Goal: Task Accomplishment & Management: Use online tool/utility

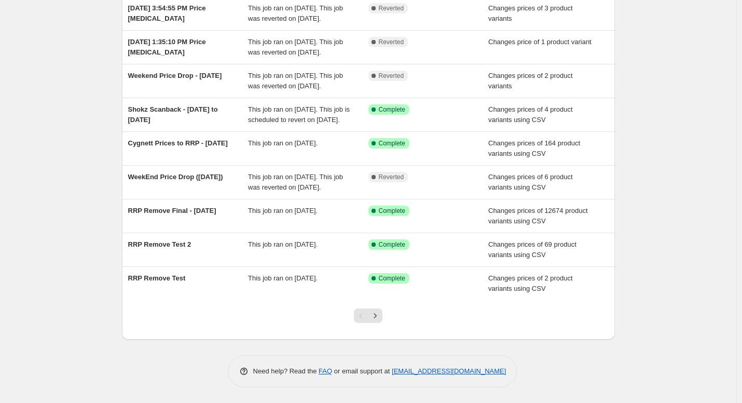
scroll to position [184, 0]
click at [380, 320] on icon "Next" at bounding box center [375, 315] width 10 height 10
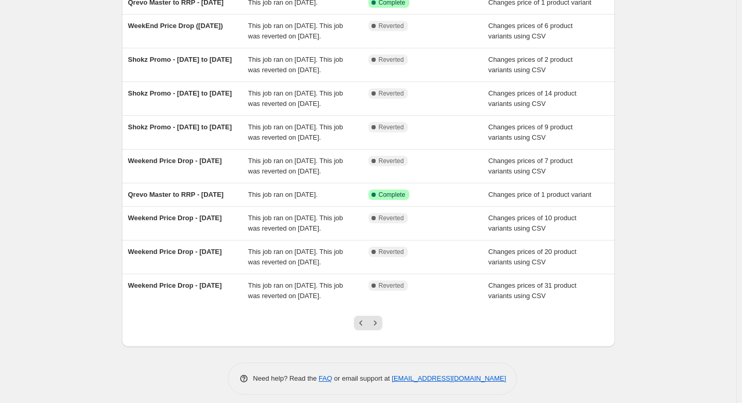
scroll to position [132, 0]
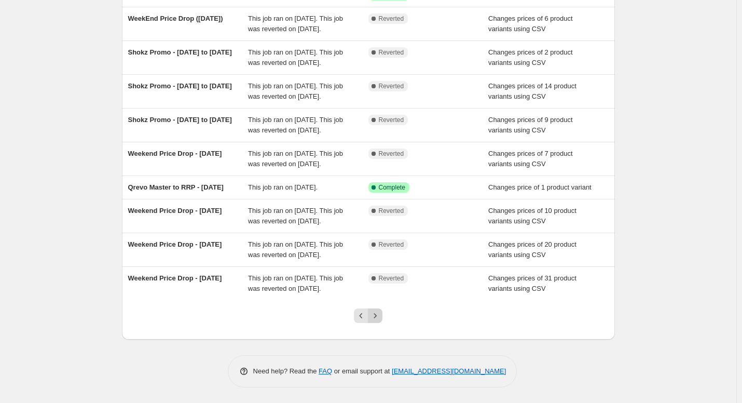
click at [378, 316] on icon "Next" at bounding box center [375, 315] width 10 height 10
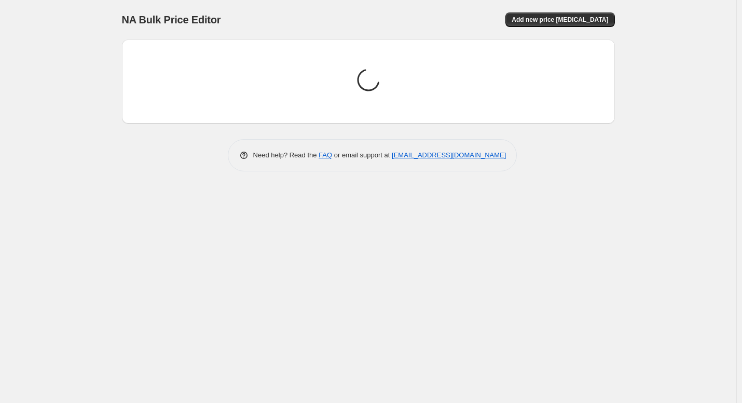
scroll to position [0, 0]
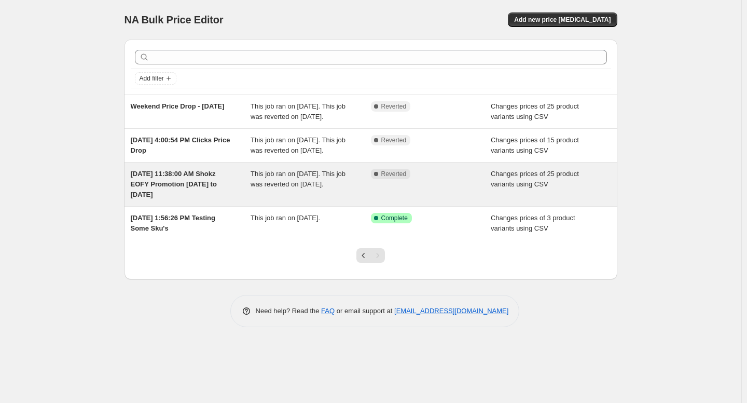
click at [186, 181] on span "[DATE] 11:38:00 AM Shokz EOFY Promotion [DATE] to [DATE]" at bounding box center [174, 184] width 86 height 29
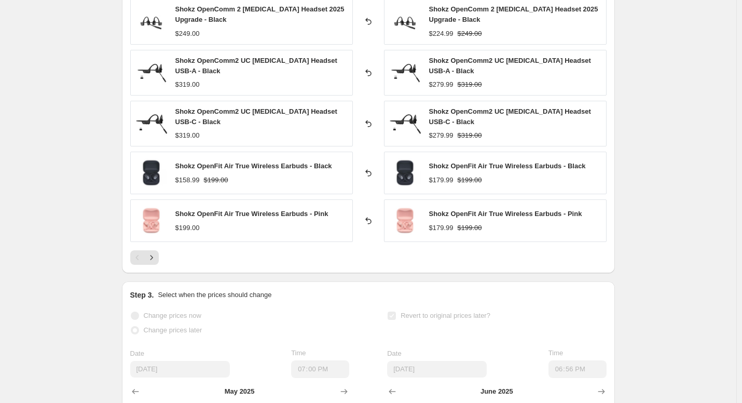
scroll to position [413, 0]
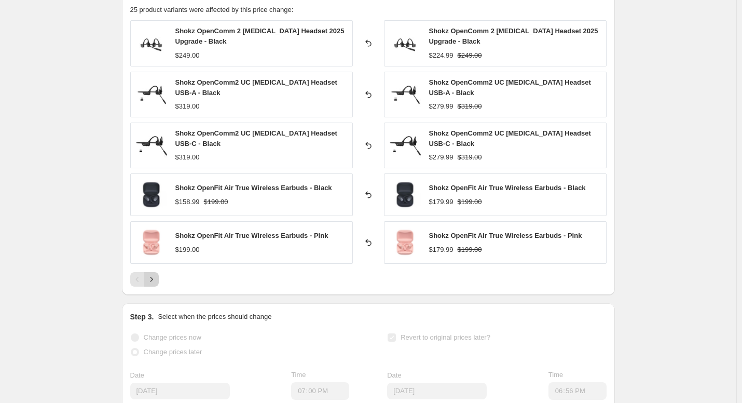
click at [159, 277] on button "Next" at bounding box center [151, 279] width 15 height 15
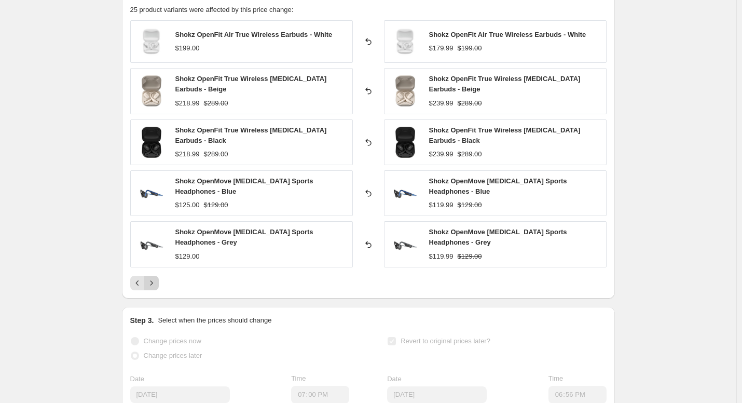
click at [153, 283] on icon "Next" at bounding box center [151, 283] width 10 height 10
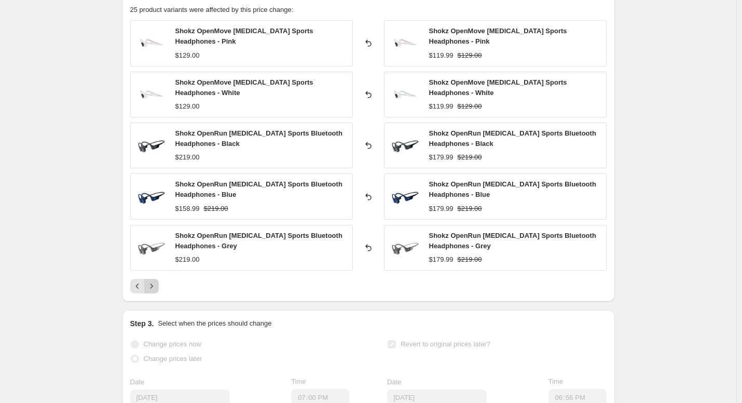
click at [153, 283] on icon "Next" at bounding box center [151, 286] width 10 height 10
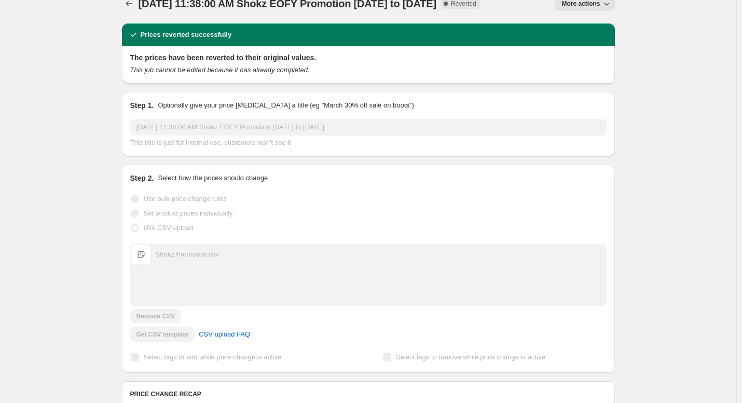
scroll to position [0, 0]
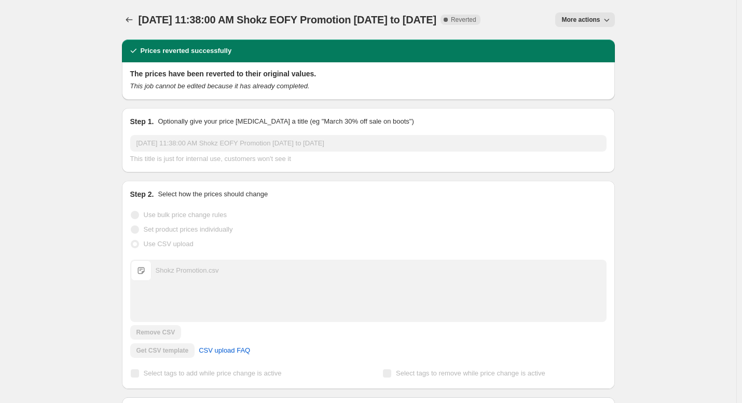
click at [604, 21] on icon "button" at bounding box center [607, 20] width 10 height 10
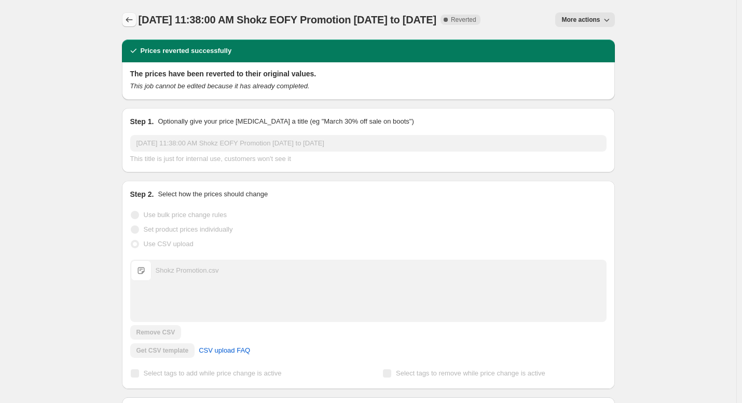
click at [128, 23] on icon "Price change jobs" at bounding box center [129, 20] width 10 height 10
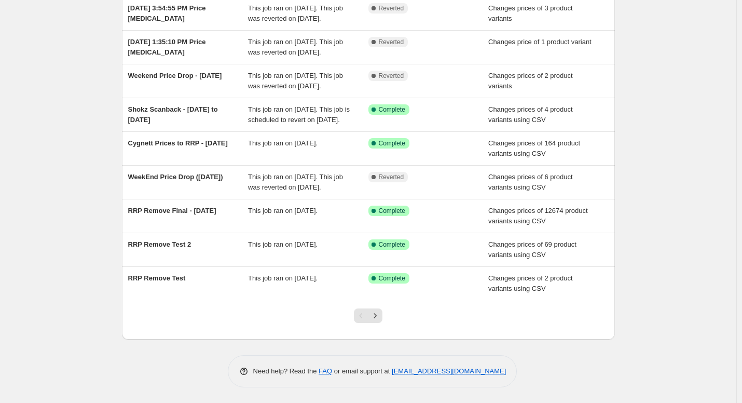
scroll to position [184, 0]
click at [380, 311] on icon "Next" at bounding box center [375, 315] width 10 height 10
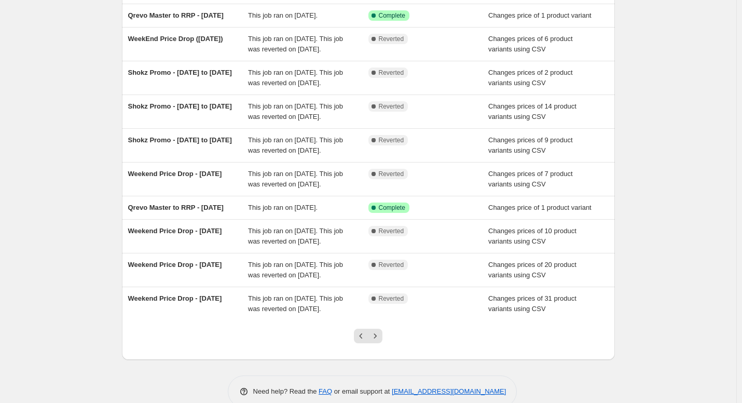
scroll to position [132, 0]
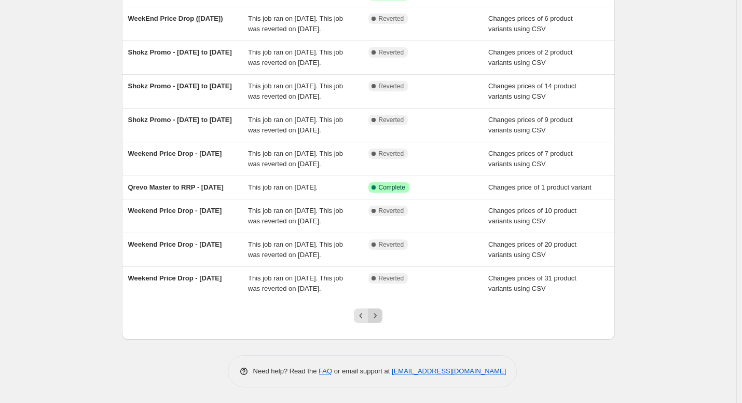
click at [374, 316] on icon "Next" at bounding box center [375, 315] width 10 height 10
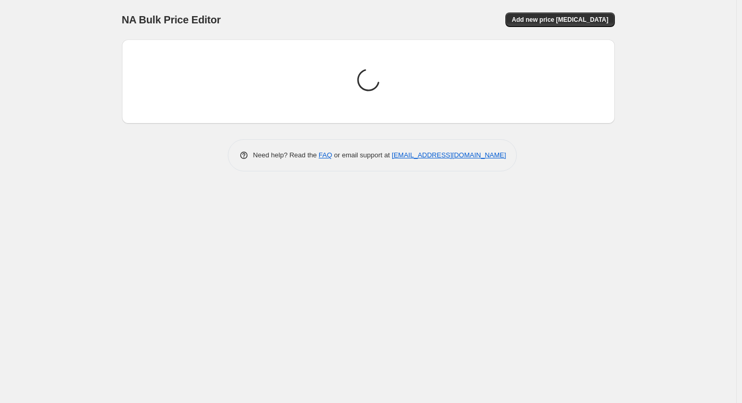
scroll to position [0, 0]
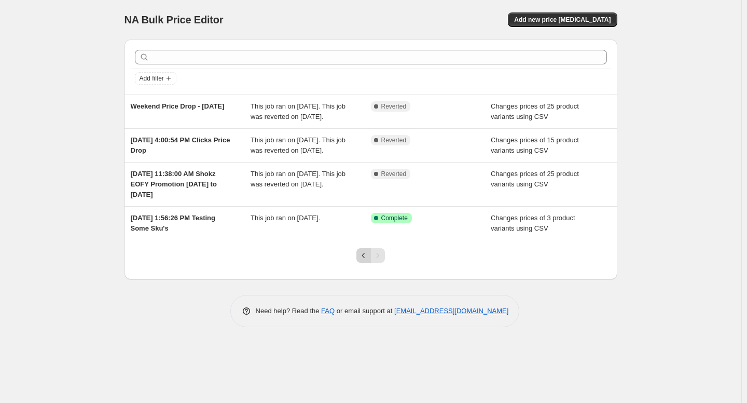
click at [361, 254] on icon "Previous" at bounding box center [364, 255] width 10 height 10
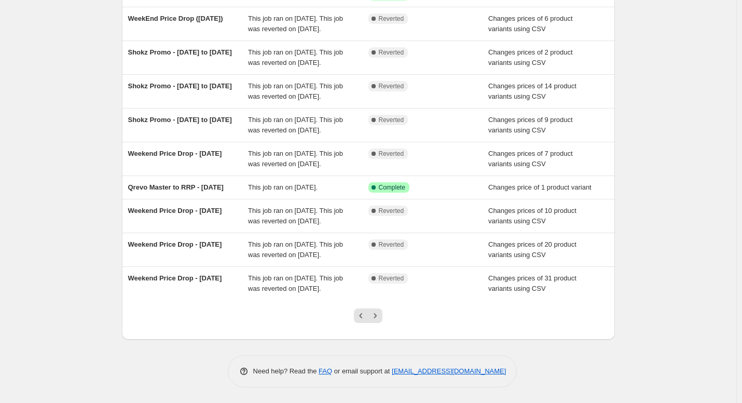
scroll to position [132, 0]
click at [377, 313] on icon "Next" at bounding box center [375, 315] width 10 height 10
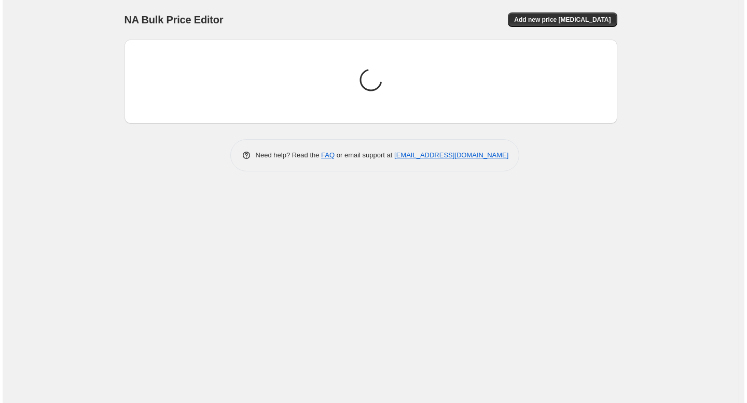
scroll to position [0, 0]
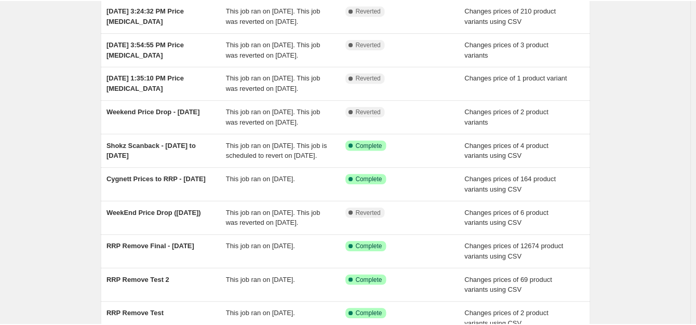
scroll to position [156, 0]
